Goal: Information Seeking & Learning: Find contact information

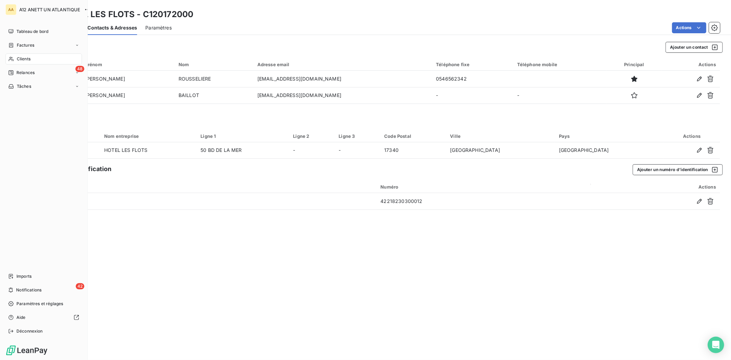
click at [23, 58] on span "Clients" at bounding box center [24, 59] width 14 height 6
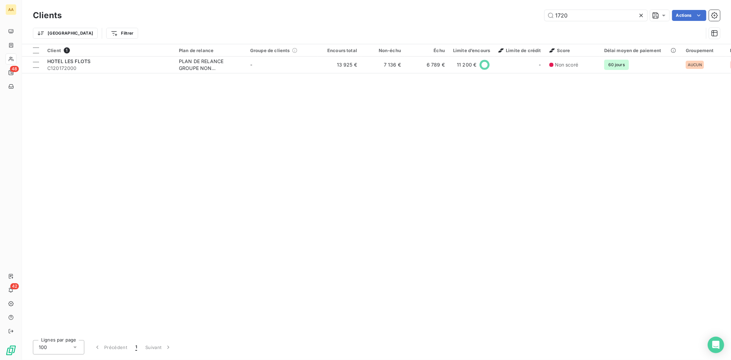
drag, startPoint x: 602, startPoint y: 11, endPoint x: 534, endPoint y: 16, distance: 68.0
click at [534, 16] on div "1720 Actions" at bounding box center [395, 15] width 650 height 11
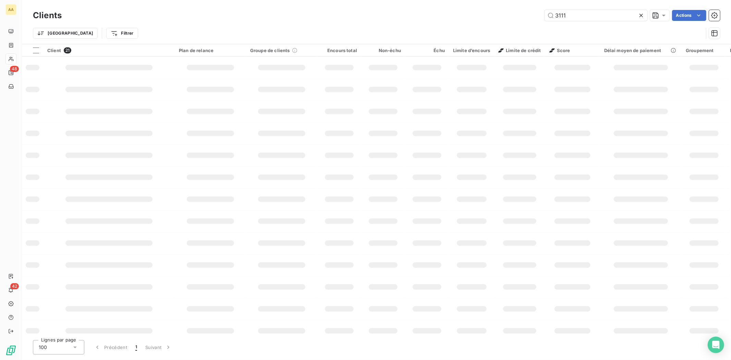
type input "3111"
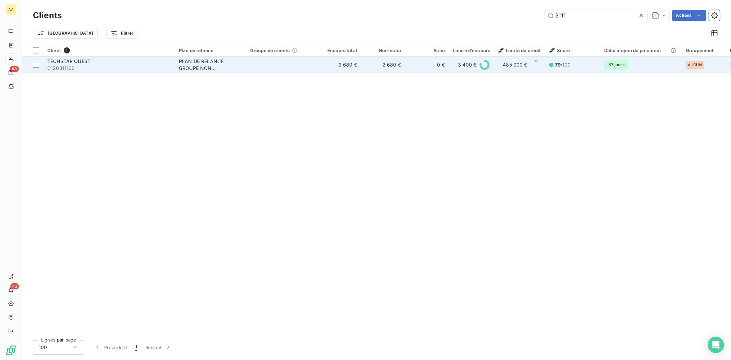
click at [61, 64] on div "TECHSTAR OUEST" at bounding box center [108, 61] width 123 height 7
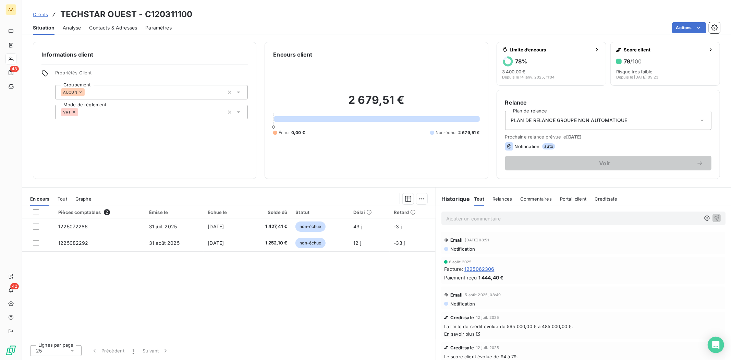
click at [109, 25] on span "Contacts & Adresses" at bounding box center [113, 27] width 48 height 7
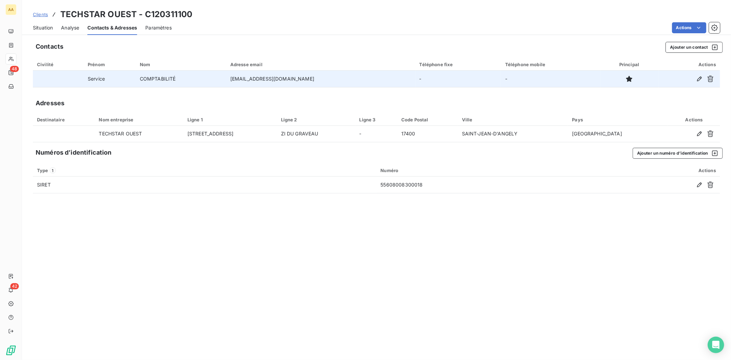
drag, startPoint x: 230, startPoint y: 78, endPoint x: 318, endPoint y: 82, distance: 88.2
click at [318, 82] on td "[EMAIL_ADDRESS][DOMAIN_NAME]" at bounding box center [320, 79] width 189 height 16
click at [318, 79] on td "[EMAIL_ADDRESS][DOMAIN_NAME]" at bounding box center [320, 79] width 189 height 16
drag, startPoint x: 317, startPoint y: 77, endPoint x: 223, endPoint y: 79, distance: 94.2
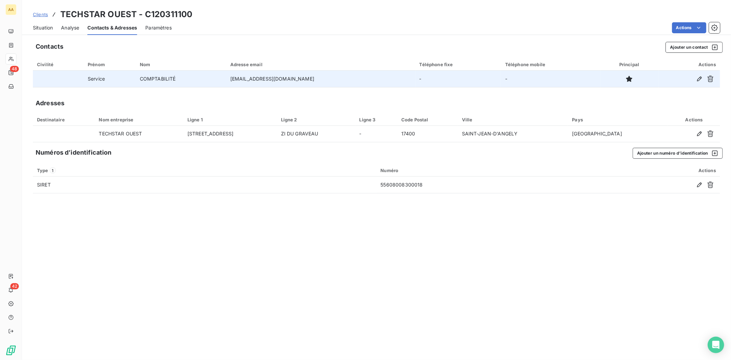
click at [223, 79] on tr "Service COMPTABILITÉ [EMAIL_ADDRESS][DOMAIN_NAME] - -" at bounding box center [376, 79] width 687 height 16
copy tr "COMPTABILITÉ [EMAIL_ADDRESS][DOMAIN_NAME]"
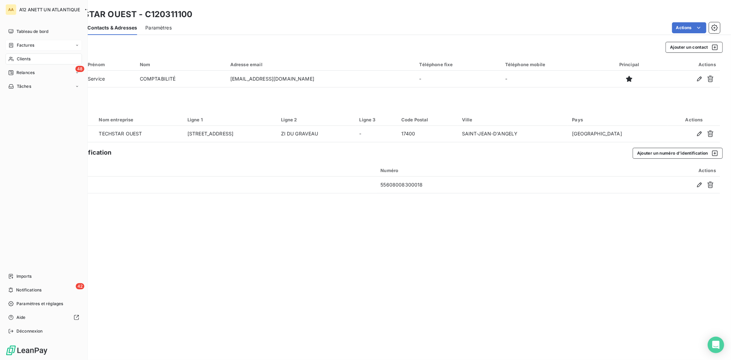
drag, startPoint x: 16, startPoint y: 56, endPoint x: 50, endPoint y: 50, distance: 34.5
click at [17, 56] on span "Clients" at bounding box center [24, 59] width 14 height 6
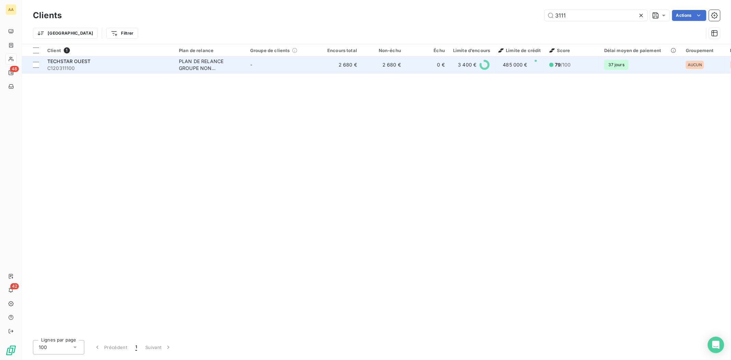
click at [49, 68] on span "C120311100" at bounding box center [108, 68] width 123 height 7
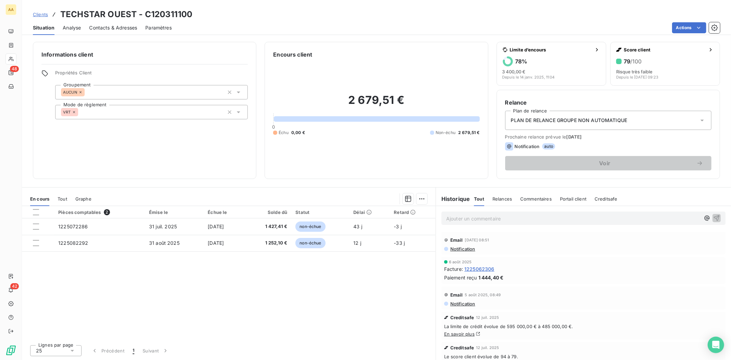
click at [506, 212] on div "Ajouter un commentaire ﻿" at bounding box center [583, 217] width 284 height 13
click at [507, 220] on p "Ajouter un commentaire ﻿" at bounding box center [573, 218] width 254 height 9
click at [614, 275] on div "Paiement reçu 1 444,40 €" at bounding box center [583, 276] width 279 height 7
click at [607, 214] on p "Virement 1 170 € le 11/09. Envoi mail client le 12/09 pour réclamer" at bounding box center [573, 218] width 254 height 8
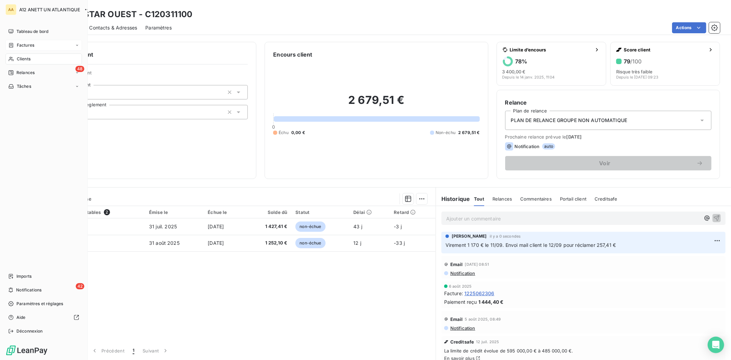
click at [24, 45] on span "Factures" at bounding box center [25, 45] width 17 height 6
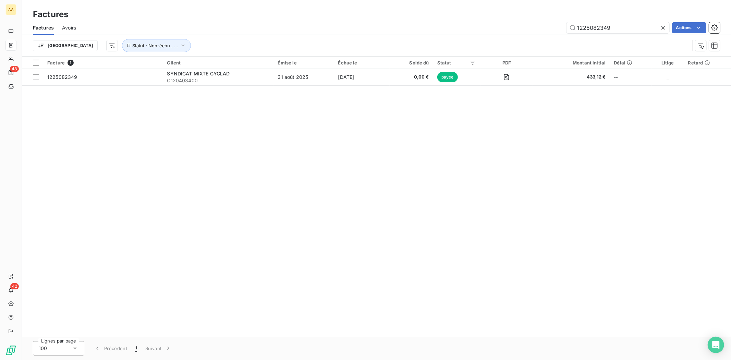
drag, startPoint x: 618, startPoint y: 28, endPoint x: 552, endPoint y: 27, distance: 66.1
click at [552, 27] on div "1225082349 Actions" at bounding box center [402, 27] width 636 height 11
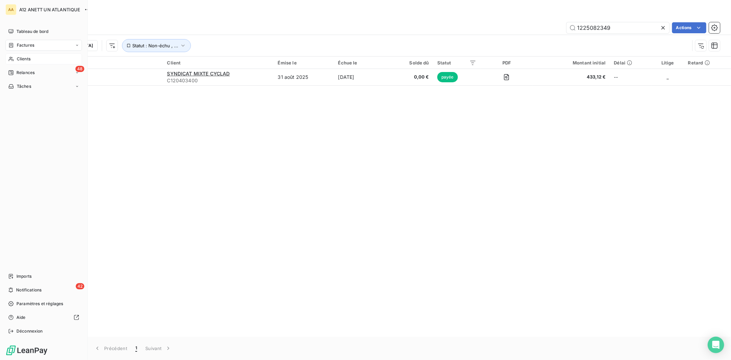
click at [22, 58] on span "Clients" at bounding box center [24, 59] width 14 height 6
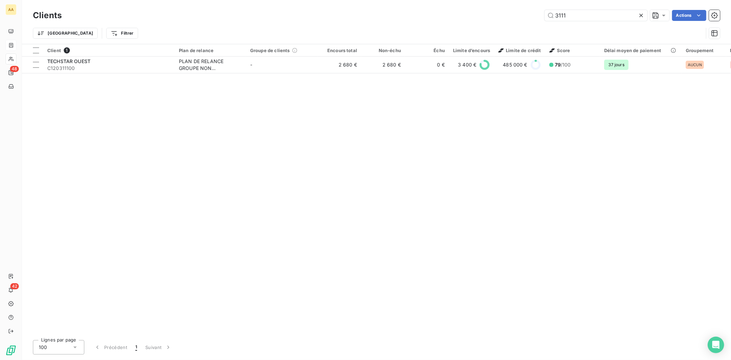
drag, startPoint x: 577, startPoint y: 16, endPoint x: 538, endPoint y: 13, distance: 38.5
click at [542, 14] on div "3111 Actions" at bounding box center [395, 15] width 650 height 11
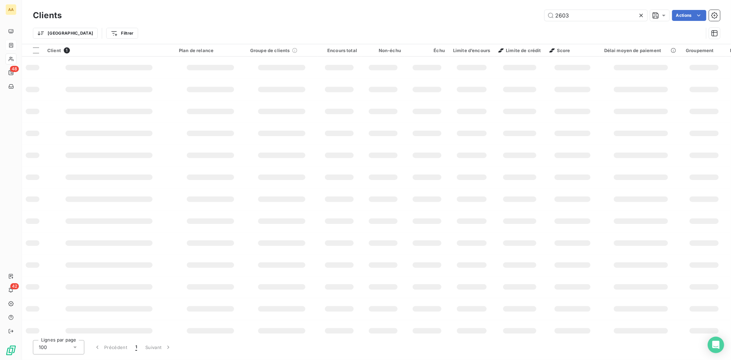
type input "2603"
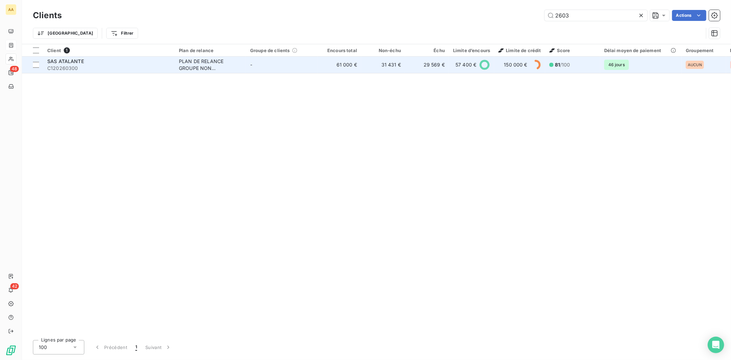
click at [64, 65] on span "C120260300" at bounding box center [108, 68] width 123 height 7
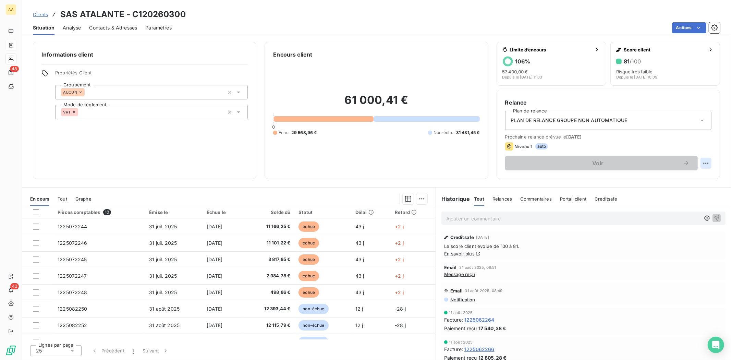
click at [707, 164] on html "AA 48 42 Clients SAS ATALANTE - C120260300 Situation Analyse Contacts & Adresse…" at bounding box center [365, 180] width 731 height 360
click at [668, 179] on div "Replanifier cette action" at bounding box center [677, 178] width 61 height 11
select select "8"
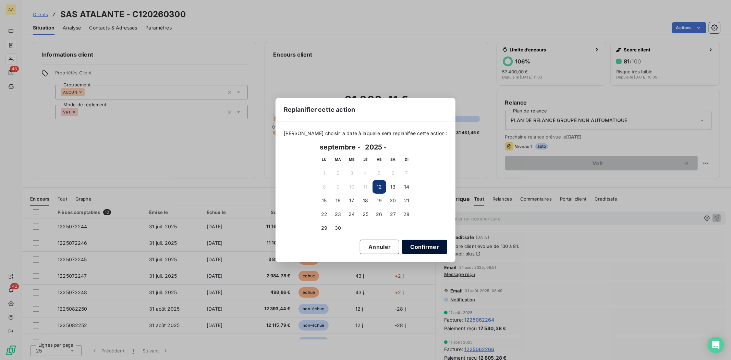
click at [419, 242] on button "Confirmer" at bounding box center [424, 247] width 45 height 14
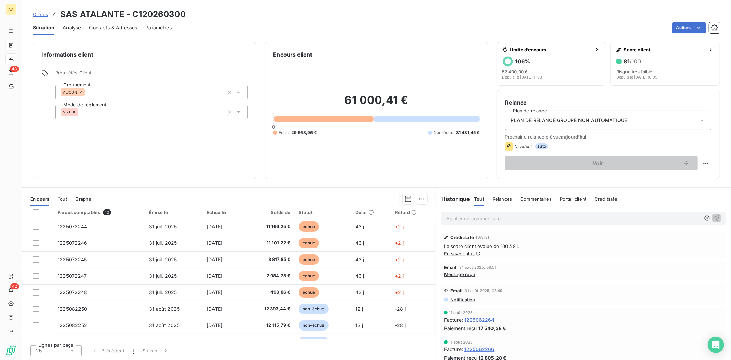
click at [487, 216] on p "Ajouter un commentaire ﻿" at bounding box center [573, 218] width 254 height 9
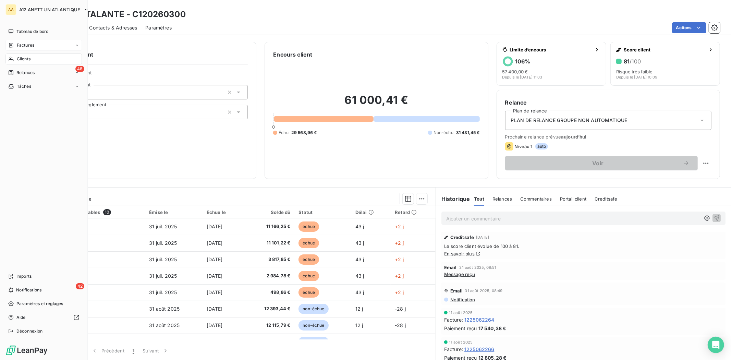
click at [27, 58] on span "Clients" at bounding box center [24, 59] width 14 height 6
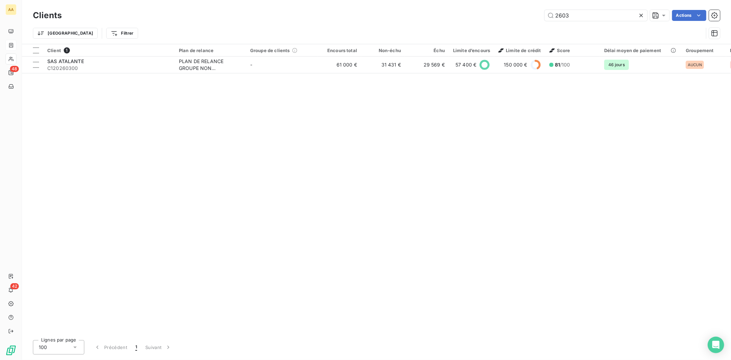
drag, startPoint x: 592, startPoint y: 14, endPoint x: 531, endPoint y: 19, distance: 61.1
click at [531, 19] on div "2603 Actions" at bounding box center [395, 15] width 650 height 11
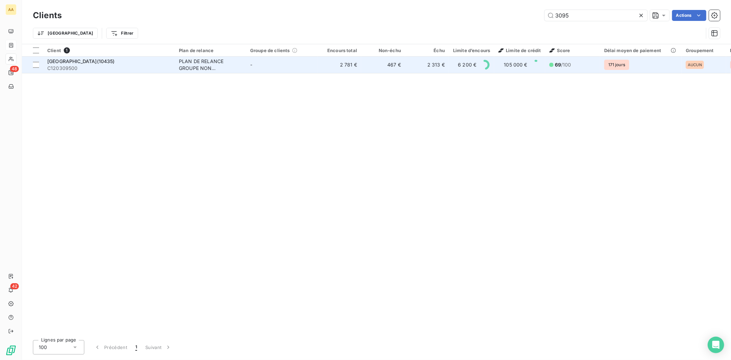
type input "3095"
click at [62, 58] on span "[GEOGRAPHIC_DATA](10435)" at bounding box center [81, 61] width 68 height 6
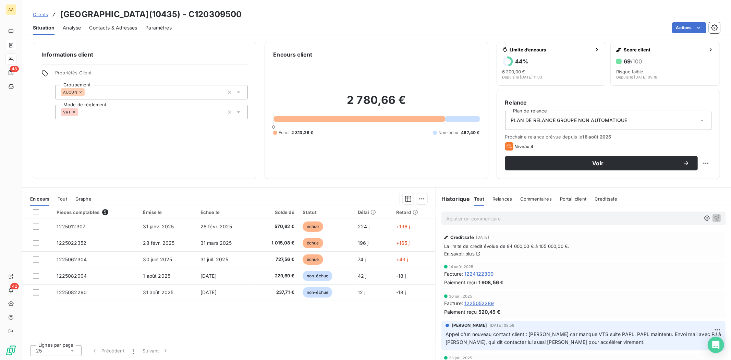
click at [365, 341] on div "Lignes par page 25 Précédent 1 Suivant" at bounding box center [229, 349] width 414 height 21
click at [327, 333] on div "Pièces comptables 5 Émise le Échue le Solde dû Statut Délai Retard 1225012307 […" at bounding box center [229, 272] width 414 height 133
click at [494, 223] on p "Ajouter un commentaire ﻿" at bounding box center [573, 218] width 254 height 9
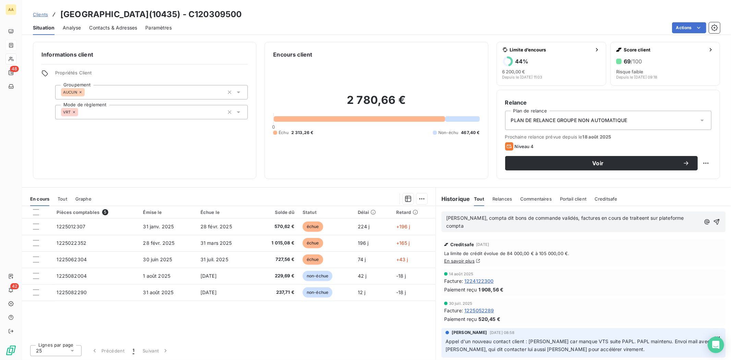
click at [631, 220] on span "[PERSON_NAME], compta dit bons de commande validés, factures en cours de traite…" at bounding box center [565, 222] width 239 height 14
click at [640, 219] on span "[PERSON_NAME], compta dit bons de commande validés, factures en cours de traite…" at bounding box center [565, 222] width 239 height 14
click at [504, 218] on span "[PERSON_NAME], compta dit bons de commande validés, factures en cours de traite…" at bounding box center [567, 222] width 243 height 14
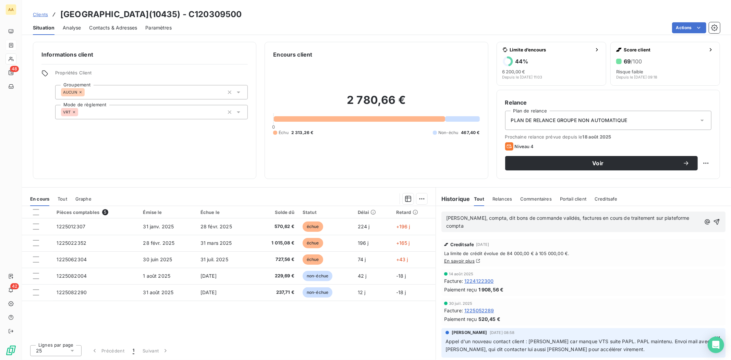
click at [504, 218] on span "[PERSON_NAME], compta, dit bons de commande validés, factures en cours de trait…" at bounding box center [568, 222] width 245 height 14
click at [503, 219] on span "[PERSON_NAME], Adjoint eExploitation, dit bons de commande validés, factures en…" at bounding box center [570, 222] width 248 height 14
click at [520, 225] on p "[PERSON_NAME], Adjointe Exploitation, dit bons de commande validés, factures en…" at bounding box center [574, 222] width 256 height 16
click at [713, 219] on icon "button" at bounding box center [716, 221] width 7 height 7
